Goal: Communication & Community: Answer question/provide support

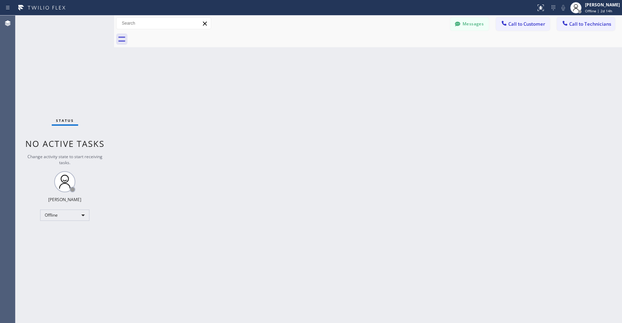
click at [58, 99] on div "Status No active tasks Change activity state to start receiving tasks. [PERSON_…" at bounding box center [64, 168] width 99 height 307
click at [55, 215] on div "Offline" at bounding box center [64, 215] width 49 height 11
click at [62, 240] on li "Unavailable" at bounding box center [64, 242] width 48 height 8
click at [74, 67] on div "Status No active tasks Change activity state to start receiving tasks. [PERSON_…" at bounding box center [64, 168] width 99 height 307
drag, startPoint x: 65, startPoint y: 92, endPoint x: 58, endPoint y: 181, distance: 90.1
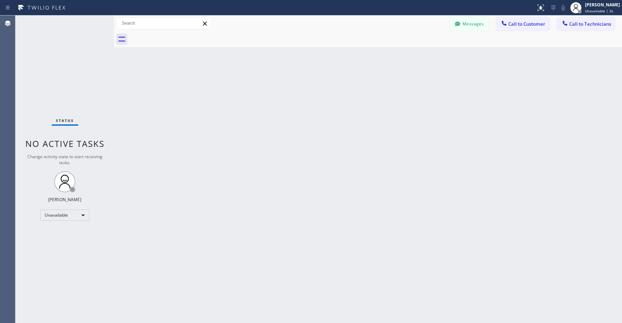
click at [65, 93] on div "Status No active tasks Change activity state to start receiving tasks. [PERSON_…" at bounding box center [64, 168] width 99 height 307
drag, startPoint x: 63, startPoint y: 45, endPoint x: 56, endPoint y: 231, distance: 186.0
click at [63, 48] on div "Status No active tasks Change activity state to start receiving tasks. [PERSON_…" at bounding box center [64, 168] width 99 height 307
click at [62, 67] on div "Status No active tasks Change activity state to start receiving tasks. [PERSON_…" at bounding box center [64, 168] width 99 height 307
drag, startPoint x: 45, startPoint y: 48, endPoint x: 50, endPoint y: 65, distance: 17.6
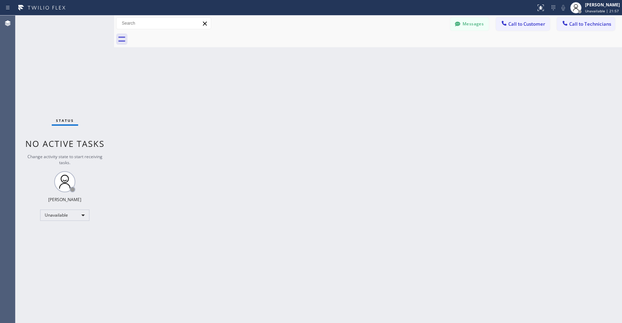
click at [45, 49] on div "Status No active tasks Change activity state to start receiving tasks. [PERSON_…" at bounding box center [64, 168] width 99 height 307
click at [43, 42] on div "Status No active tasks Change activity state to start receiving tasks. [PERSON_…" at bounding box center [64, 168] width 99 height 307
click at [63, 52] on div "Status No active tasks Change activity state to start receiving tasks. [PERSON_…" at bounding box center [64, 168] width 99 height 307
click at [54, 64] on div "Status No active tasks Change activity state to start receiving tasks. [PERSON_…" at bounding box center [64, 168] width 99 height 307
drag, startPoint x: 60, startPoint y: 45, endPoint x: 65, endPoint y: 188, distance: 143.0
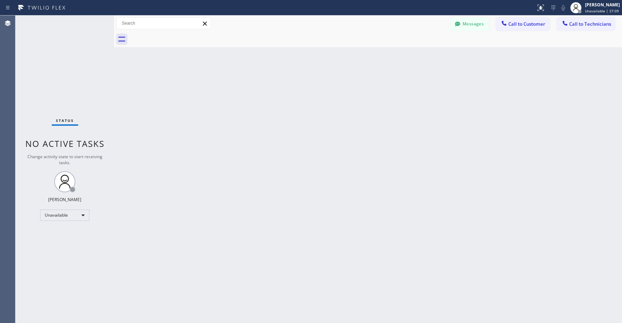
click at [60, 46] on div "Status No active tasks Change activity state to start receiving tasks. [PERSON_…" at bounding box center [64, 168] width 99 height 307
click at [60, 69] on div "Status No active tasks Change activity state to start receiving tasks. [PERSON_…" at bounding box center [64, 168] width 99 height 307
click at [64, 56] on div "Status No active tasks Change activity state to start receiving tasks. [PERSON_…" at bounding box center [64, 168] width 99 height 307
click at [69, 74] on div "Status No active tasks Change activity state to start receiving tasks. [PERSON_…" at bounding box center [64, 168] width 99 height 307
click at [72, 56] on div "Status No active tasks Change activity state to start receiving tasks. [PERSON_…" at bounding box center [64, 168] width 99 height 307
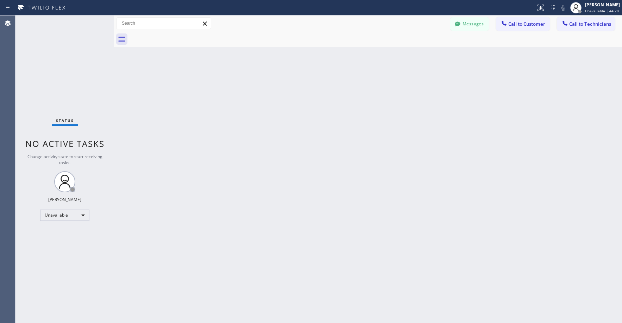
drag, startPoint x: 64, startPoint y: 78, endPoint x: 64, endPoint y: 85, distance: 7.4
click at [64, 79] on div "Status No active tasks Change activity state to start receiving tasks. [PERSON_…" at bounding box center [64, 168] width 99 height 307
click at [73, 100] on div "Status No active tasks Change activity state to start receiving tasks. [PERSON_…" at bounding box center [64, 168] width 99 height 307
click at [57, 66] on div "Status No active tasks Change activity state to start receiving tasks. [PERSON_…" at bounding box center [64, 168] width 99 height 307
drag, startPoint x: 75, startPoint y: 55, endPoint x: 74, endPoint y: 69, distance: 13.4
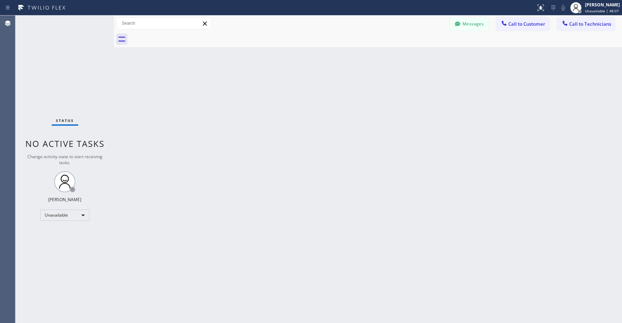
click at [75, 56] on div "Status No active tasks Change activity state to start receiving tasks. [PERSON_…" at bounding box center [64, 168] width 99 height 307
drag, startPoint x: 69, startPoint y: 56, endPoint x: 70, endPoint y: 230, distance: 173.9
click at [70, 57] on div "Status No active tasks Change activity state to start receiving tasks. [PERSON_…" at bounding box center [64, 168] width 99 height 307
drag, startPoint x: 60, startPoint y: 82, endPoint x: 60, endPoint y: 92, distance: 9.5
click at [60, 86] on div "Status No active tasks Change activity state to start receiving tasks. [PERSON_…" at bounding box center [64, 168] width 99 height 307
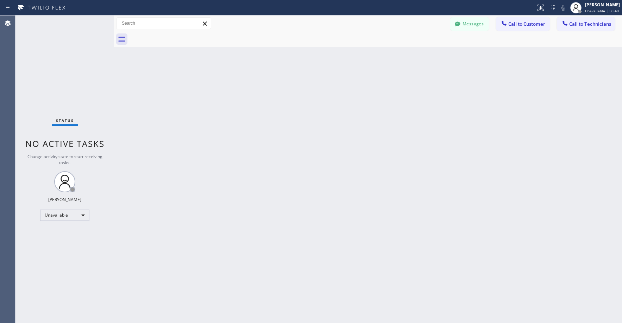
drag, startPoint x: 68, startPoint y: 58, endPoint x: 66, endPoint y: 79, distance: 20.9
click at [68, 58] on div "Status No active tasks Change activity state to start receiving tasks. [PERSON_…" at bounding box center [64, 168] width 99 height 307
click at [56, 60] on div "Status No active tasks Change activity state to start receiving tasks. [PERSON_…" at bounding box center [64, 168] width 99 height 307
drag, startPoint x: 74, startPoint y: 57, endPoint x: 74, endPoint y: 62, distance: 4.2
click at [74, 58] on div "Status No active tasks Change activity state to start receiving tasks. [PERSON_…" at bounding box center [64, 168] width 99 height 307
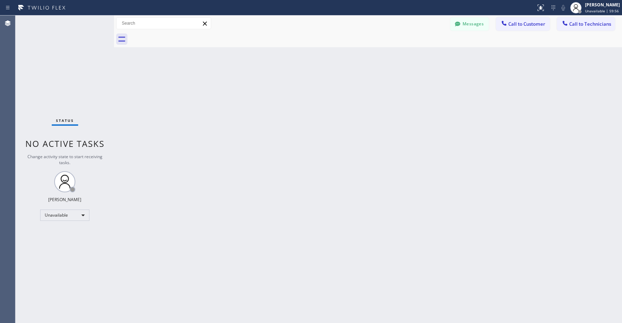
click at [80, 60] on div "Status No active tasks Change activity state to start receiving tasks. [PERSON_…" at bounding box center [64, 168] width 99 height 307
click at [74, 62] on div "Status No active tasks Change activity state to start receiving tasks. [PERSON_…" at bounding box center [64, 168] width 99 height 307
click at [58, 67] on div "Status No active tasks Change activity state to start receiving tasks. [PERSON_…" at bounding box center [64, 168] width 99 height 307
drag, startPoint x: 46, startPoint y: 67, endPoint x: 54, endPoint y: 172, distance: 104.8
click at [47, 74] on div "Status No active tasks Change activity state to start receiving tasks. [PERSON_…" at bounding box center [64, 168] width 99 height 307
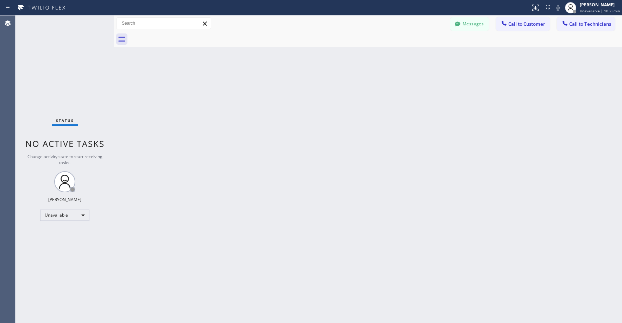
drag, startPoint x: 43, startPoint y: 43, endPoint x: 58, endPoint y: 52, distance: 17.8
click at [43, 44] on div "Status No active tasks Change activity state to start receiving tasks. [PERSON_…" at bounding box center [64, 168] width 99 height 307
click at [462, 22] on button "Messages" at bounding box center [469, 23] width 39 height 13
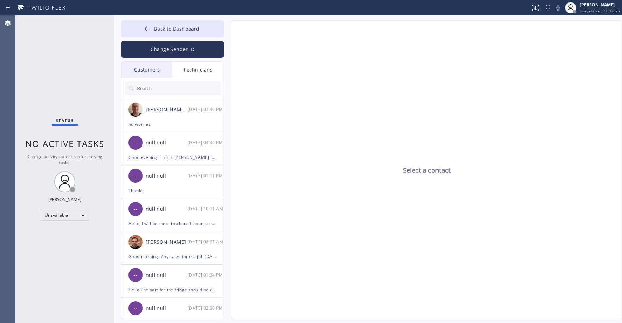
click at [151, 67] on div "Customers" at bounding box center [146, 70] width 51 height 16
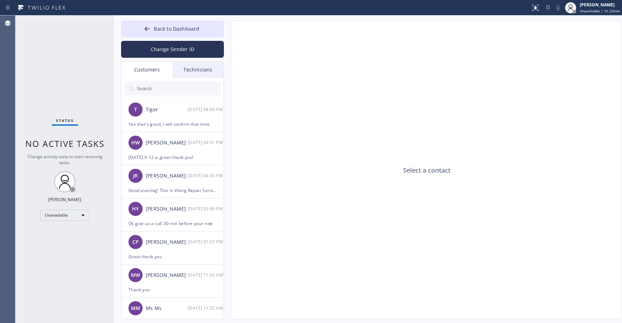
click at [157, 91] on input "text" at bounding box center [178, 88] width 85 height 14
click at [175, 114] on div "T Tiger [DATE] 08:09 PM" at bounding box center [172, 109] width 103 height 21
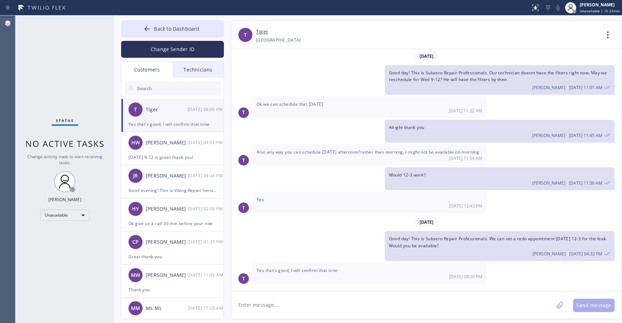
scroll to position [7, 0]
click at [262, 33] on link "Tiger" at bounding box center [262, 32] width 12 height 8
click at [145, 87] on input "text" at bounding box center [178, 88] width 85 height 14
paste input "UKF4MS"
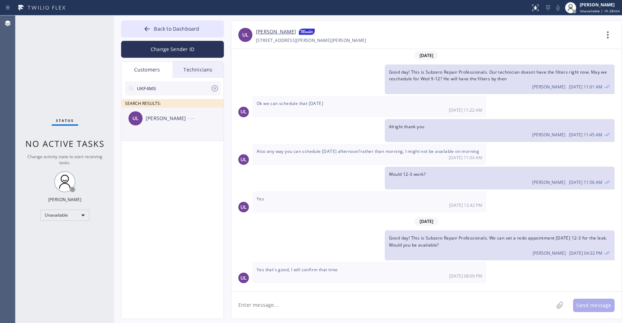
type input "UKF4MS"
click at [171, 110] on div "UL [PERSON_NAME] --:--" at bounding box center [172, 118] width 103 height 21
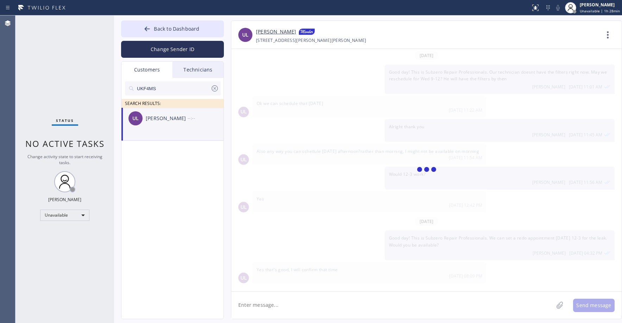
scroll to position [0, 0]
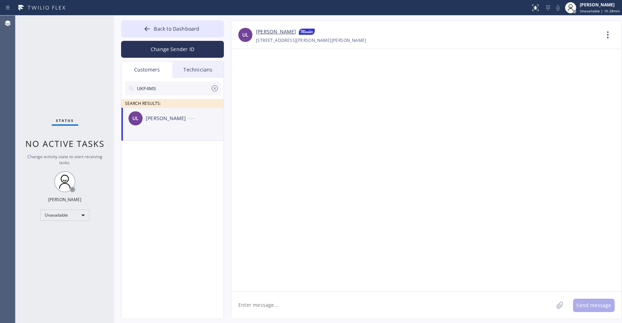
click at [271, 306] on textarea at bounding box center [392, 305] width 322 height 27
paste textarea "Wolf Top Choice Appliance Repair Mesa"
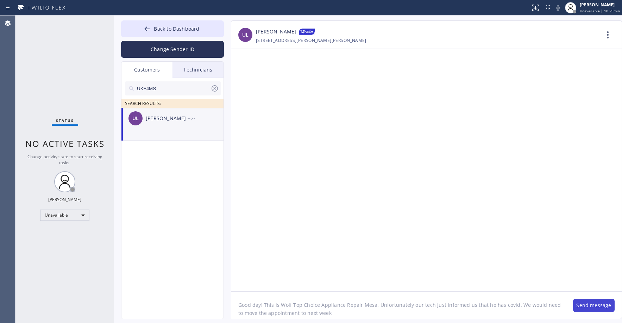
type textarea "Good day! This is Wolf Top Choice Appliance Repair Mesa. Unfortunately our tech…"
click at [589, 304] on button "Send message" at bounding box center [594, 305] width 42 height 13
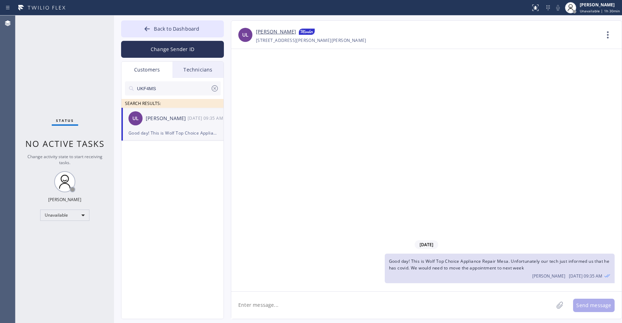
drag, startPoint x: 89, startPoint y: 55, endPoint x: 77, endPoint y: 67, distance: 16.7
click at [87, 57] on div "Status No active tasks Change activity state to start receiving tasks. [PERSON_…" at bounding box center [64, 168] width 99 height 307
click at [217, 90] on icon at bounding box center [215, 88] width 8 height 8
click at [173, 28] on span "Back to Dashboard" at bounding box center [176, 28] width 45 height 7
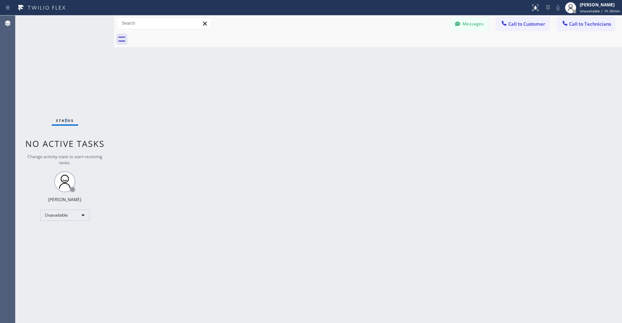
drag, startPoint x: 66, startPoint y: 71, endPoint x: 27, endPoint y: 120, distance: 62.2
click at [61, 77] on div "Status No active tasks Change activity state to start receiving tasks. [PERSON_…" at bounding box center [64, 168] width 99 height 307
click at [64, 66] on div "Status No active tasks Change activity state to start receiving tasks. [PERSON_…" at bounding box center [64, 168] width 99 height 307
drag, startPoint x: 58, startPoint y: 37, endPoint x: 121, endPoint y: 26, distance: 63.6
click at [59, 37] on div "Status No active tasks Change activity state to start receiving tasks. [PERSON_…" at bounding box center [64, 168] width 99 height 307
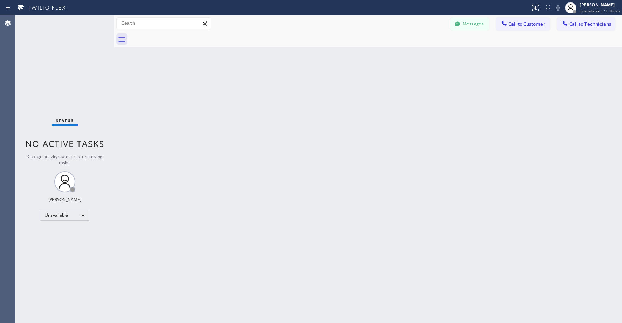
click at [74, 96] on div "Status No active tasks Change activity state to start receiving tasks. [PERSON_…" at bounding box center [64, 168] width 99 height 307
drag, startPoint x: 55, startPoint y: 70, endPoint x: 21, endPoint y: 178, distance: 113.2
click at [54, 71] on div "Status No active tasks Change activity state to start receiving tasks. [PERSON_…" at bounding box center [64, 168] width 99 height 307
click at [71, 50] on div "Status No active tasks Change activity state to start receiving tasks. [PERSON_…" at bounding box center [64, 168] width 99 height 307
drag, startPoint x: 65, startPoint y: 74, endPoint x: 59, endPoint y: 229, distance: 154.7
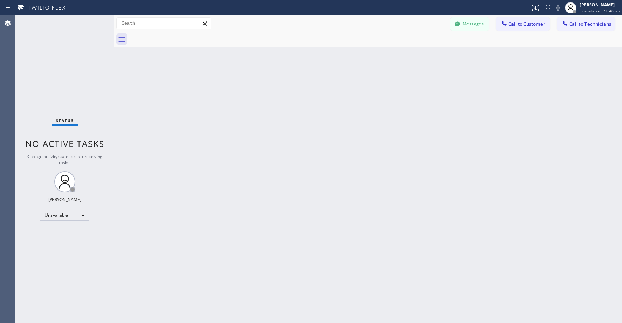
click at [64, 76] on div "Status No active tasks Change activity state to start receiving tasks. [PERSON_…" at bounding box center [64, 168] width 99 height 307
click at [76, 56] on div "Status No active tasks Change activity state to start receiving tasks. [PERSON_…" at bounding box center [64, 168] width 99 height 307
click at [74, 45] on div "Status No active tasks Change activity state to start receiving tasks. [PERSON_…" at bounding box center [64, 168] width 99 height 307
drag, startPoint x: 54, startPoint y: 38, endPoint x: 65, endPoint y: 88, distance: 51.9
click at [54, 38] on div "Status No active tasks Change activity state to start receiving tasks. [PERSON_…" at bounding box center [64, 168] width 99 height 307
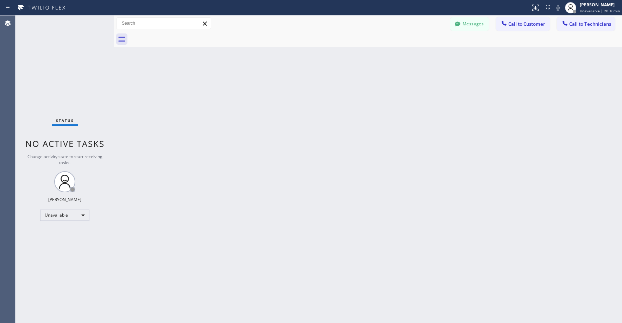
click at [49, 63] on div "Status No active tasks Change activity state to start receiving tasks. [PERSON_…" at bounding box center [64, 168] width 99 height 307
click at [51, 57] on div "Status No active tasks Change activity state to start receiving tasks. [PERSON_…" at bounding box center [64, 168] width 99 height 307
click at [68, 89] on div "Status No active tasks Change activity state to start receiving tasks. [PERSON_…" at bounding box center [64, 168] width 99 height 307
click at [70, 63] on div "Status No active tasks Change activity state to start receiving tasks. [PERSON_…" at bounding box center [64, 168] width 99 height 307
click at [57, 216] on div "Unavailable" at bounding box center [64, 215] width 49 height 11
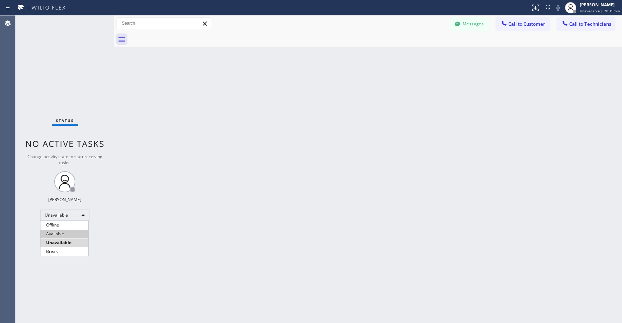
click at [59, 235] on li "Available" at bounding box center [64, 234] width 48 height 8
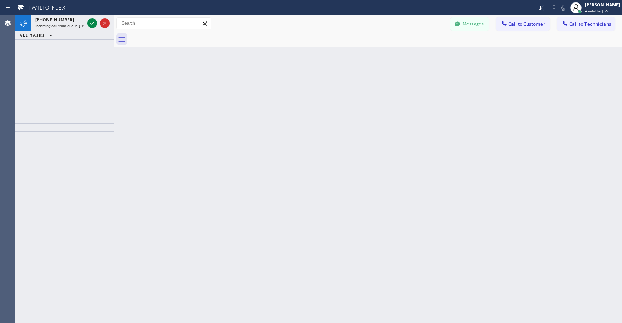
click at [79, 101] on div "[PHONE_NUMBER] Incoming call from queue [Test] All ALL TASKS ALL TASKS ACTIVE T…" at bounding box center [64, 69] width 99 height 108
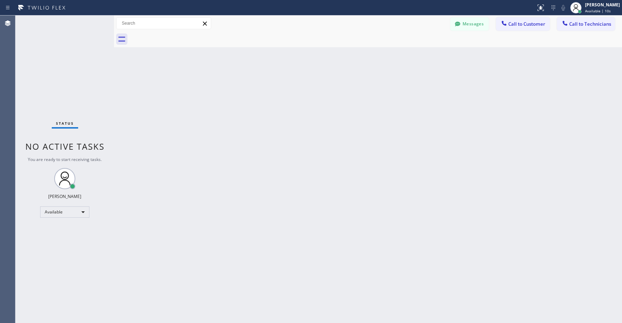
click at [44, 67] on div "Status No active tasks You are ready to start receiving tasks. [PERSON_NAME] Av…" at bounding box center [64, 168] width 99 height 307
click at [61, 61] on div "Status No active tasks You are ready to start receiving tasks. [PERSON_NAME] Av…" at bounding box center [64, 168] width 99 height 307
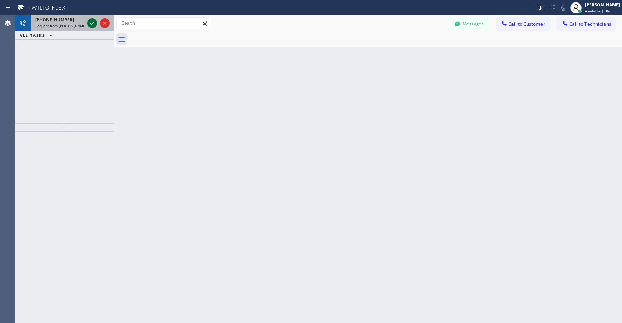
click at [90, 22] on icon at bounding box center [92, 23] width 8 height 8
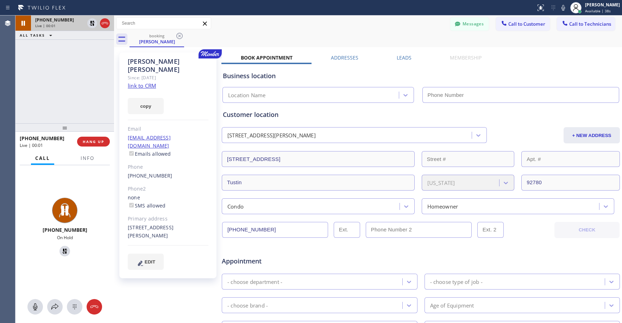
type input "[PHONE_NUMBER]"
drag, startPoint x: 47, startPoint y: 57, endPoint x: 64, endPoint y: 48, distance: 19.2
click at [48, 57] on div "[PHONE_NUMBER] Live | 02:49 ALL TASKS ALL TASKS ACTIVE TASKS TASKS IN WRAP UP" at bounding box center [64, 69] width 99 height 108
click at [67, 85] on div "[PHONE_NUMBER] Live | 02:55 ALL TASKS ALL TASKS ACTIVE TASKS TASKS IN WRAP UP" at bounding box center [64, 69] width 99 height 108
click at [63, 77] on div "[PHONE_NUMBER] Live | 03:14 ALL TASKS ALL TASKS ACTIVE TASKS TASKS IN WRAP UP" at bounding box center [64, 69] width 99 height 108
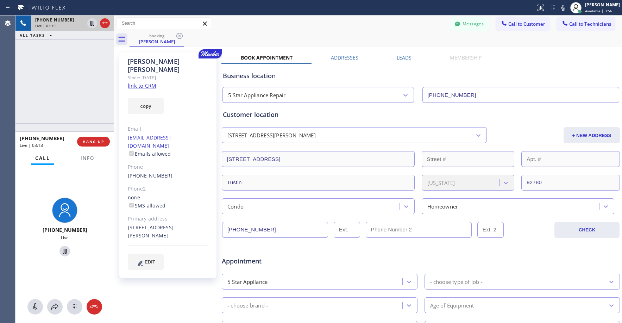
click at [65, 76] on div "[PHONE_NUMBER] Live | 03:19 ALL TASKS ALL TASKS ACTIVE TASKS TASKS IN WRAP UP" at bounding box center [64, 69] width 99 height 108
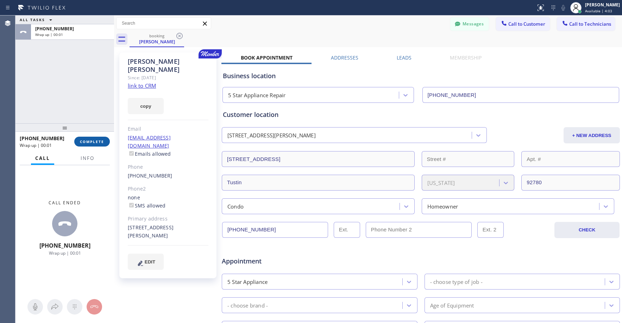
click at [91, 142] on span "COMPLETE" at bounding box center [92, 141] width 24 height 5
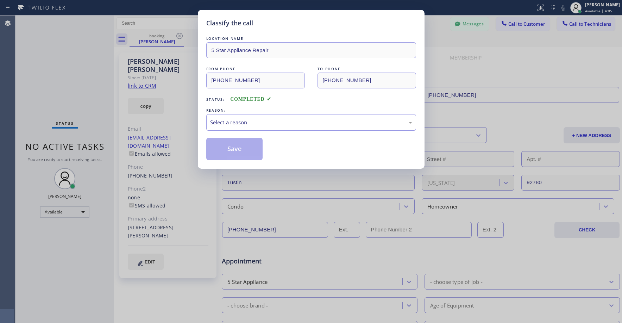
click at [249, 123] on div "Select a reason" at bounding box center [311, 122] width 202 height 8
click at [231, 149] on button "Save" at bounding box center [234, 149] width 57 height 23
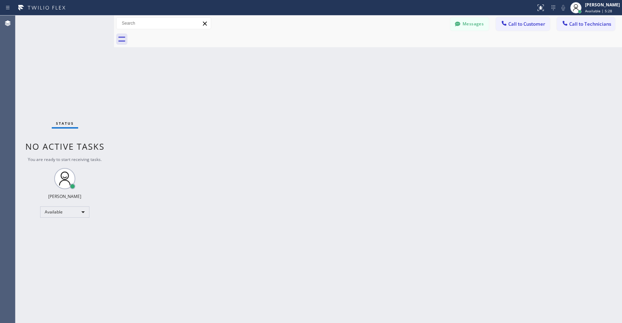
click at [50, 55] on div "Status No active tasks You are ready to start receiving tasks. [PERSON_NAME] Av…" at bounding box center [64, 168] width 99 height 307
click at [69, 213] on div "Available" at bounding box center [64, 211] width 49 height 11
click at [58, 239] on li "Unavailable" at bounding box center [64, 239] width 48 height 8
